Goal: Task Accomplishment & Management: Manage account settings

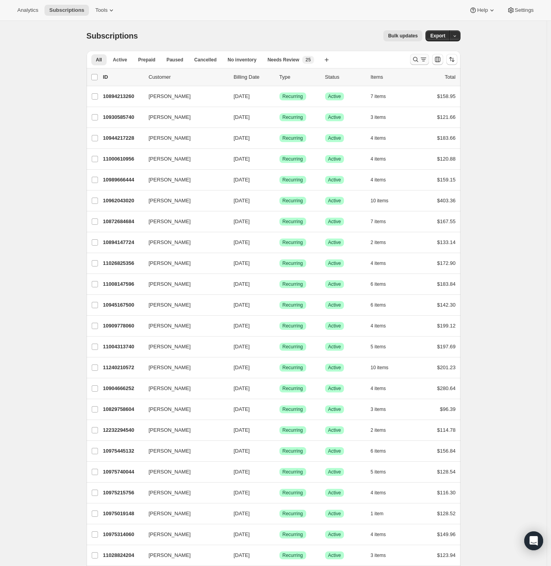
click at [423, 60] on icon "Search and filter results" at bounding box center [424, 59] width 8 height 8
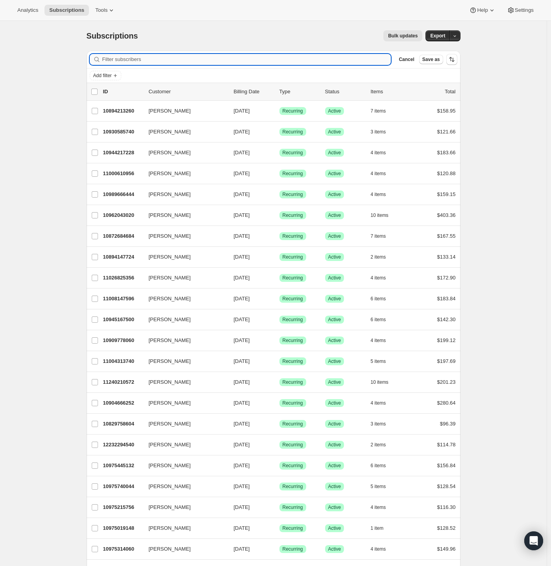
paste input "[EMAIL_ADDRESS][DOMAIN_NAME]"
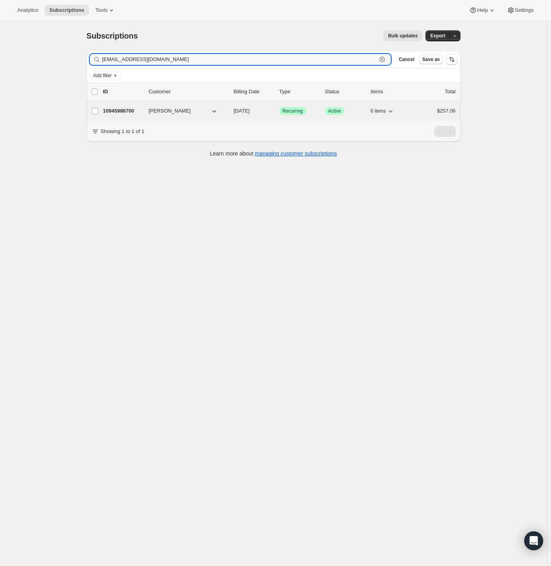
type input "[EMAIL_ADDRESS][DOMAIN_NAME]"
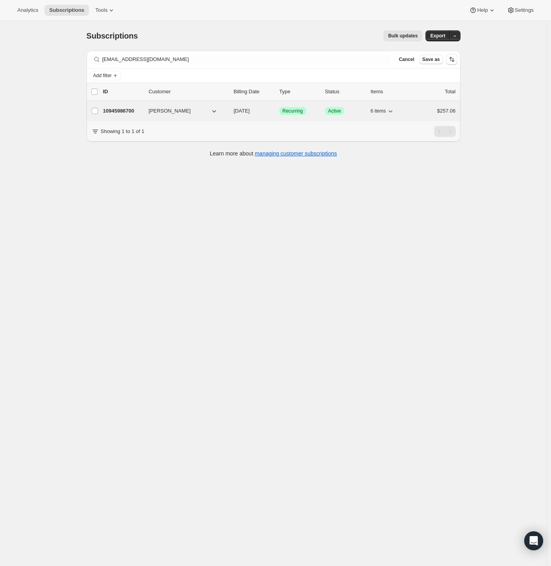
click at [141, 111] on p "10945986700" at bounding box center [122, 111] width 39 height 8
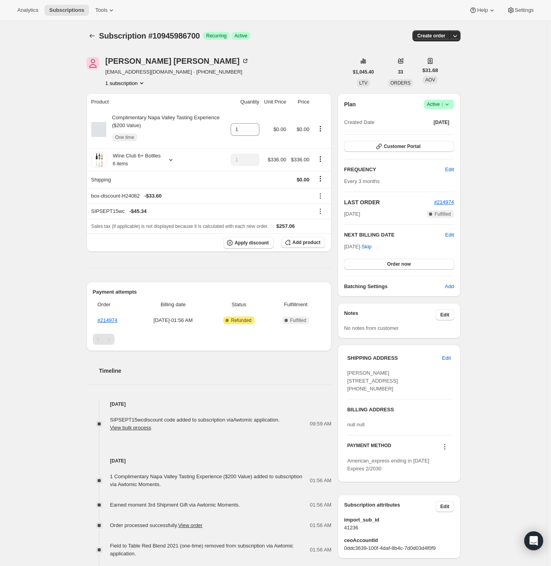
click at [448, 98] on div "Plan Success Active | Created Date [DATE] Customer Portal FREQUENCY Edit Every …" at bounding box center [399, 194] width 122 height 203
click at [451, 104] on icon at bounding box center [447, 104] width 8 height 8
click at [459, 120] on span "Pause subscription" at bounding box center [437, 120] width 43 height 6
